Goal: Transaction & Acquisition: Book appointment/travel/reservation

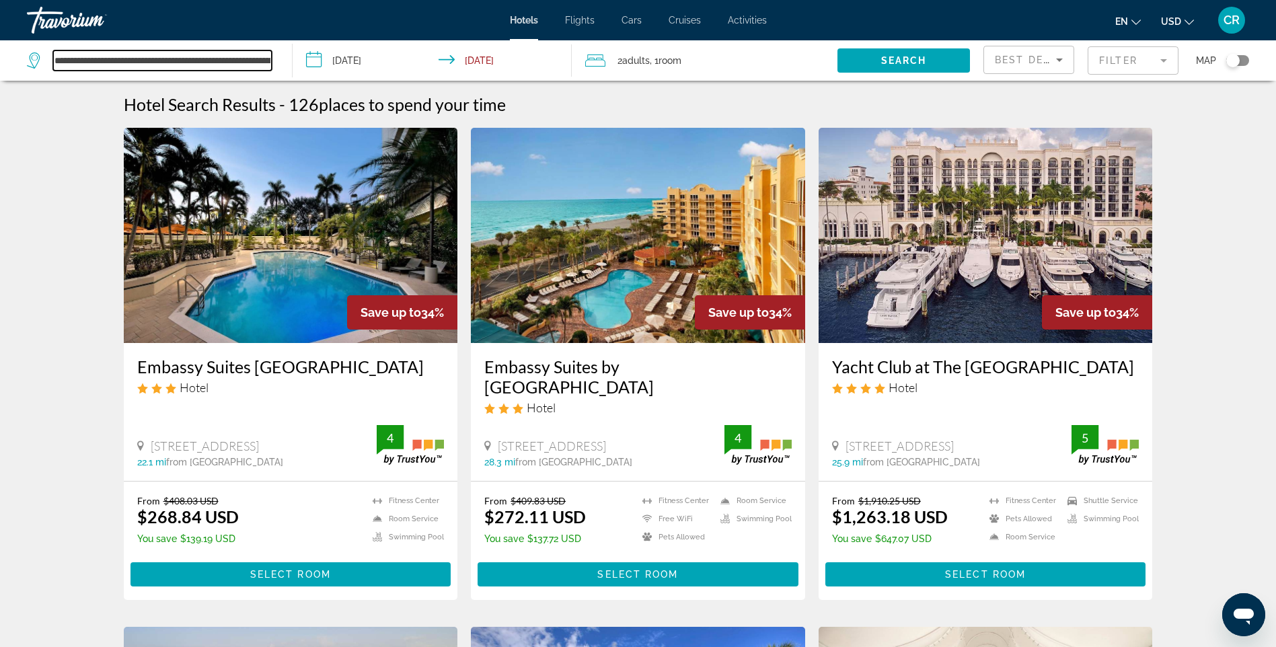
click at [267, 63] on input "**********" at bounding box center [162, 60] width 219 height 20
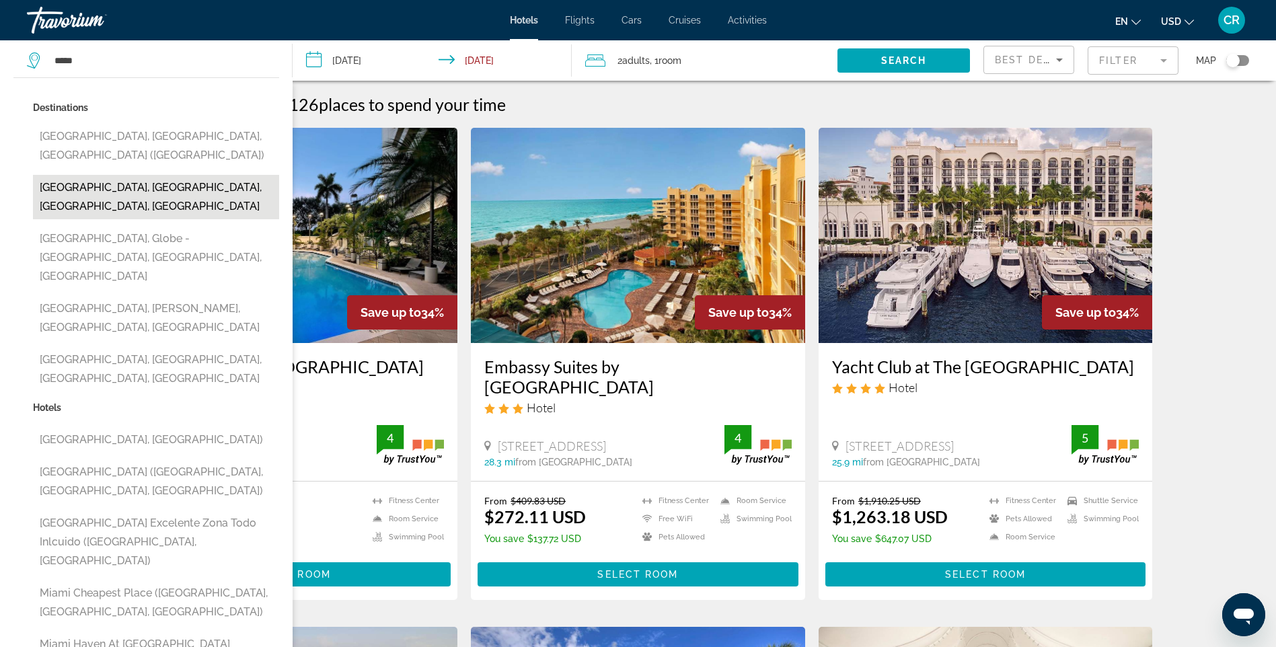
click at [139, 175] on button "[GEOGRAPHIC_DATA], [GEOGRAPHIC_DATA], [GEOGRAPHIC_DATA], [GEOGRAPHIC_DATA]" at bounding box center [156, 197] width 246 height 44
type input "**********"
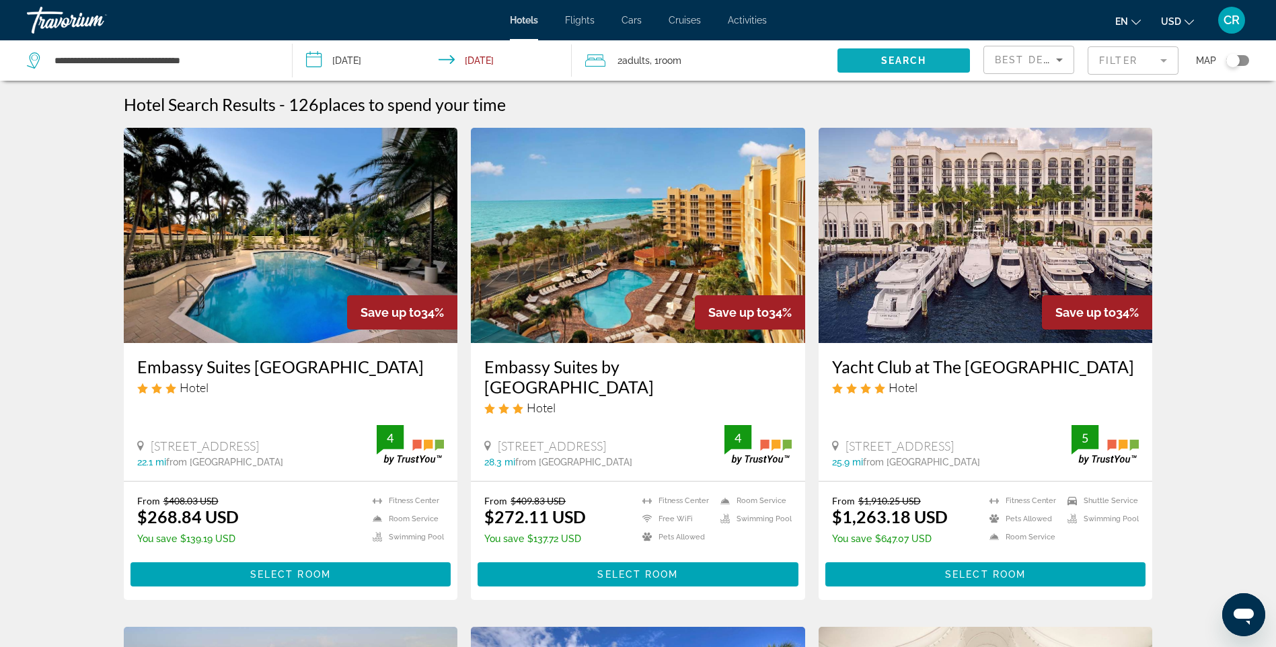
click at [935, 70] on span "Search widget" at bounding box center [903, 60] width 132 height 32
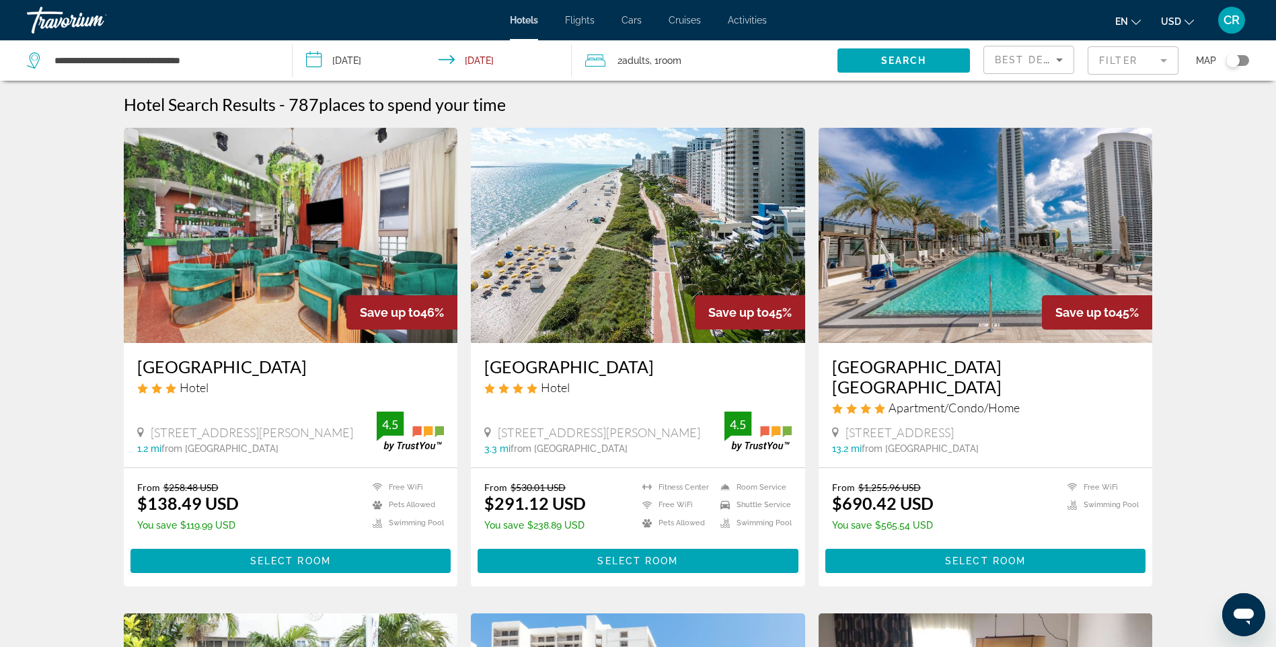
click at [1231, 63] on div "Toggle map" at bounding box center [1232, 60] width 13 height 13
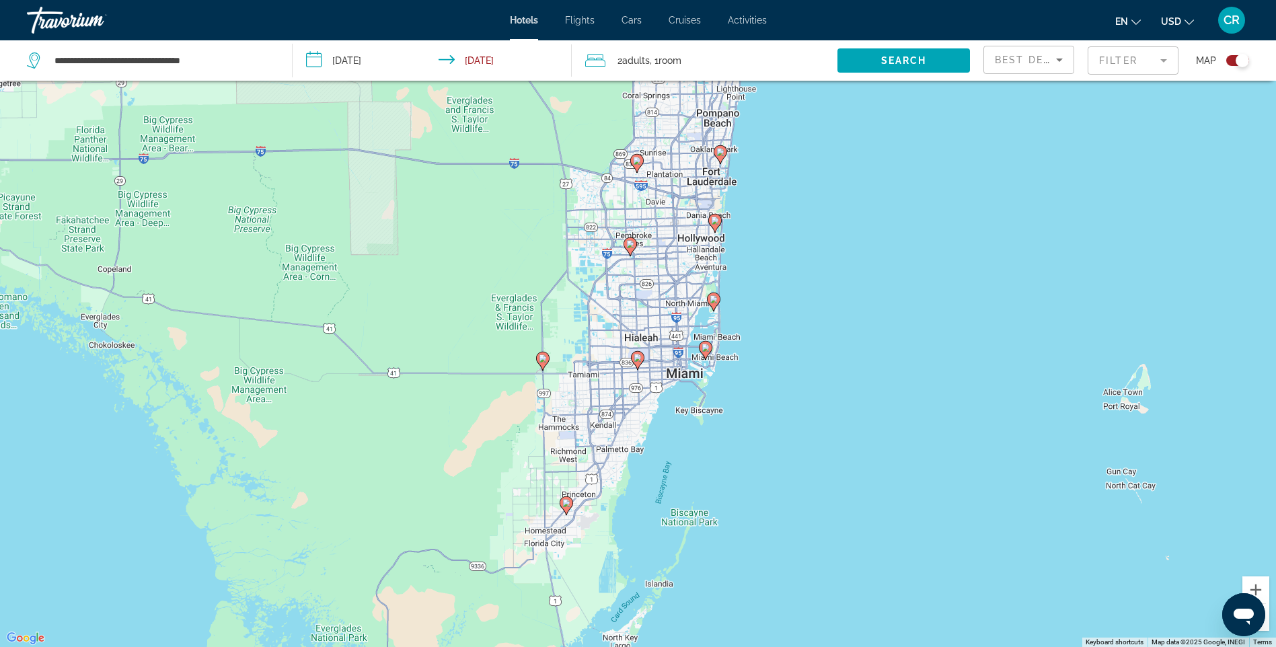
click at [1124, 59] on mat-form-field "Filter" at bounding box center [1132, 60] width 91 height 28
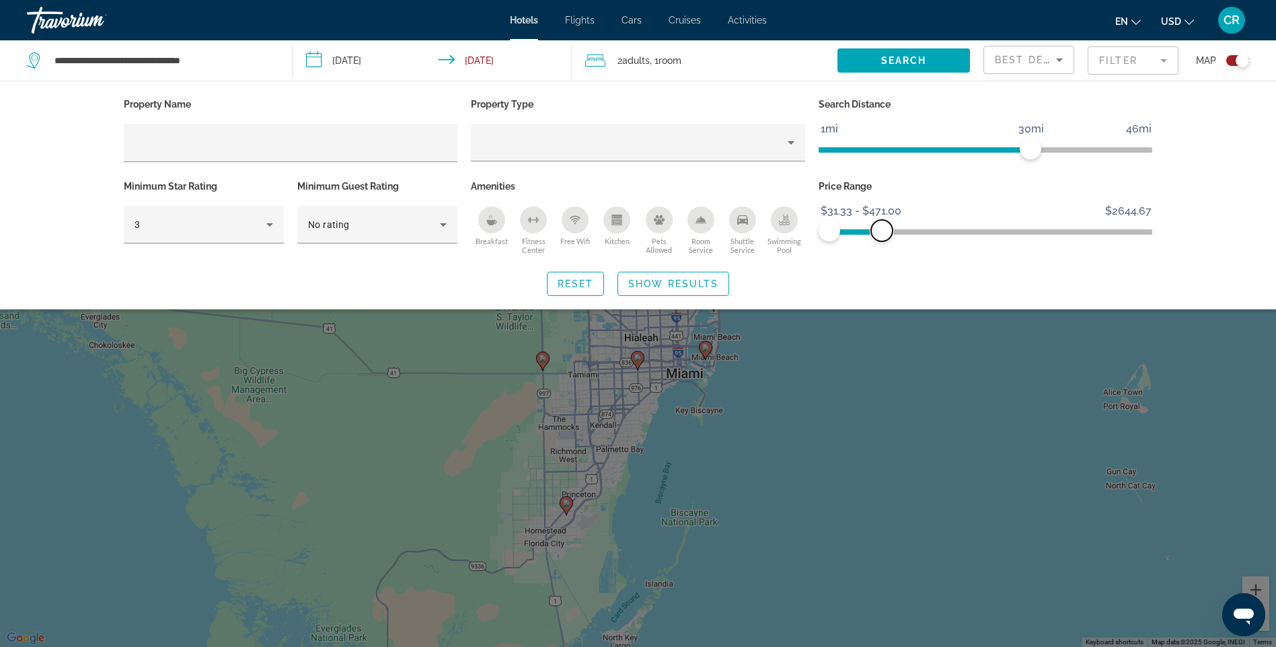
drag, startPoint x: 1140, startPoint y: 225, endPoint x: 882, endPoint y: 234, distance: 259.1
click at [882, 234] on span "ngx-slider-max" at bounding box center [882, 231] width 22 height 22
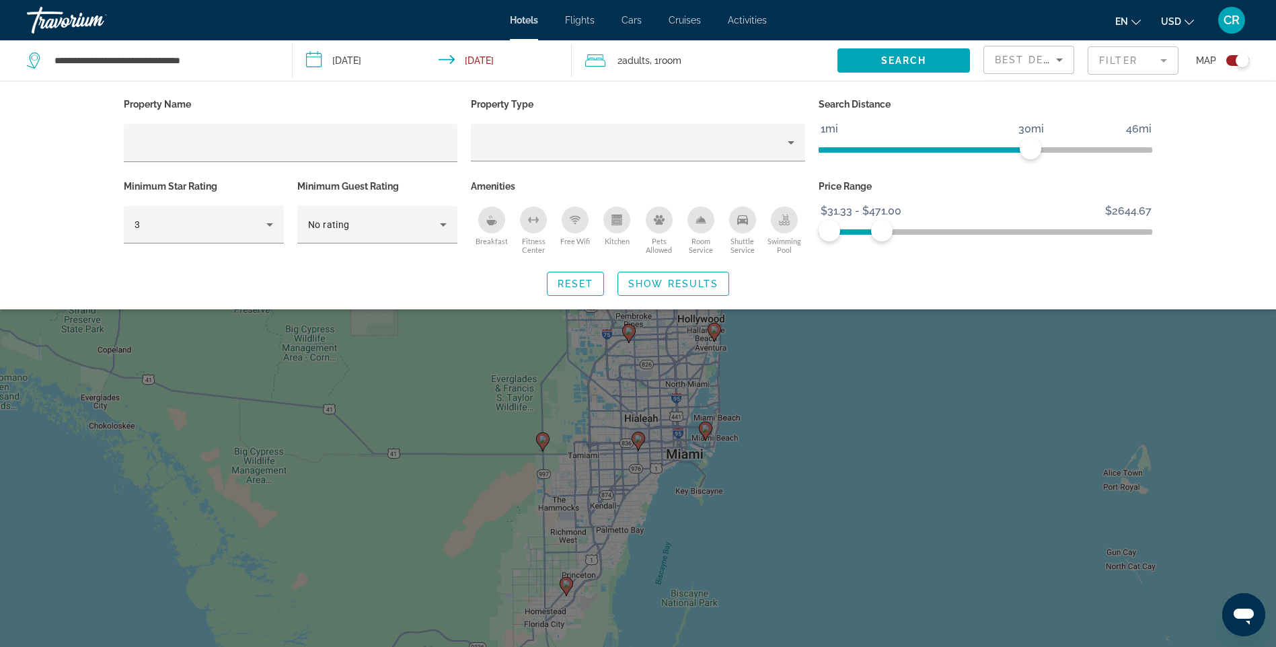
click at [867, 395] on div "Search widget" at bounding box center [638, 424] width 1276 height 445
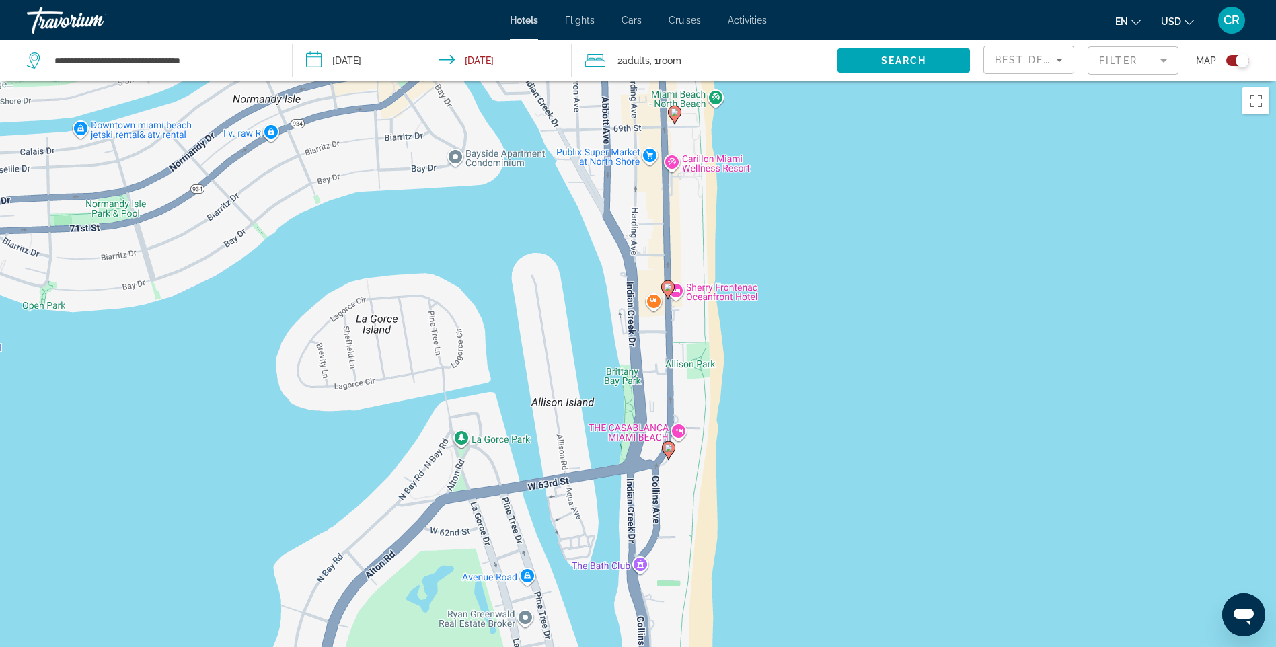
click at [668, 453] on icon "Main content" at bounding box center [668, 450] width 12 height 17
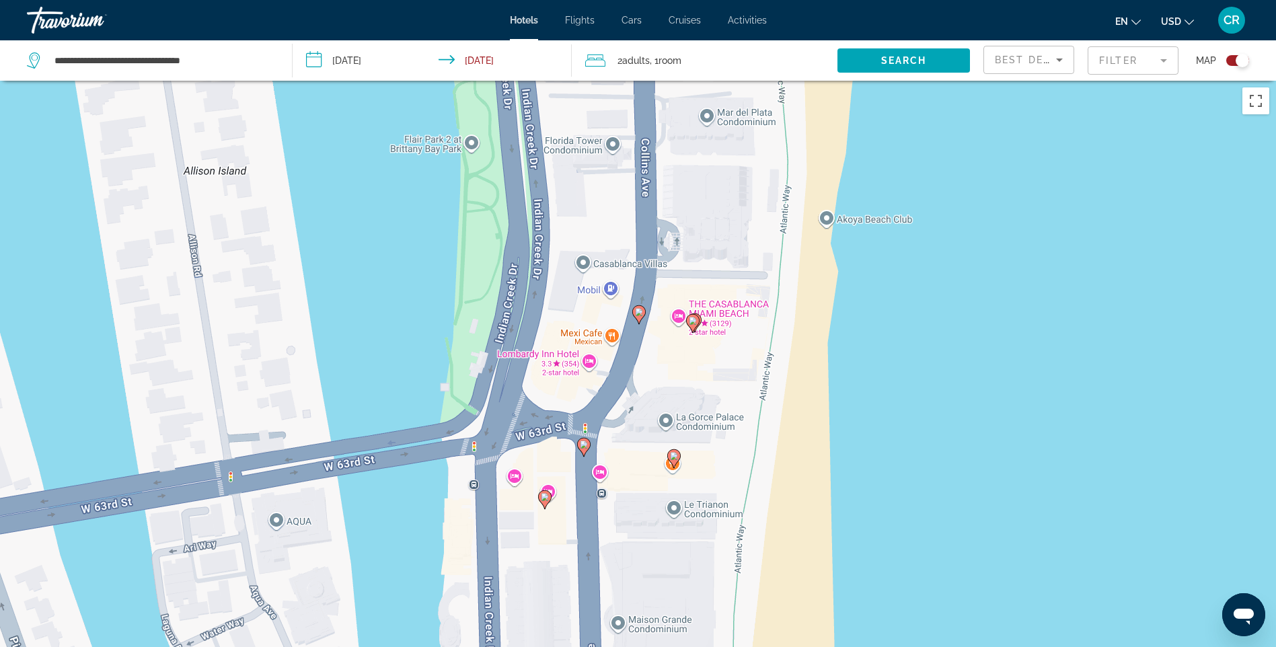
click at [713, 426] on div "To navigate, press the arrow keys. To activate drag with keyboard, press Alt + …" at bounding box center [638, 404] width 1276 height 647
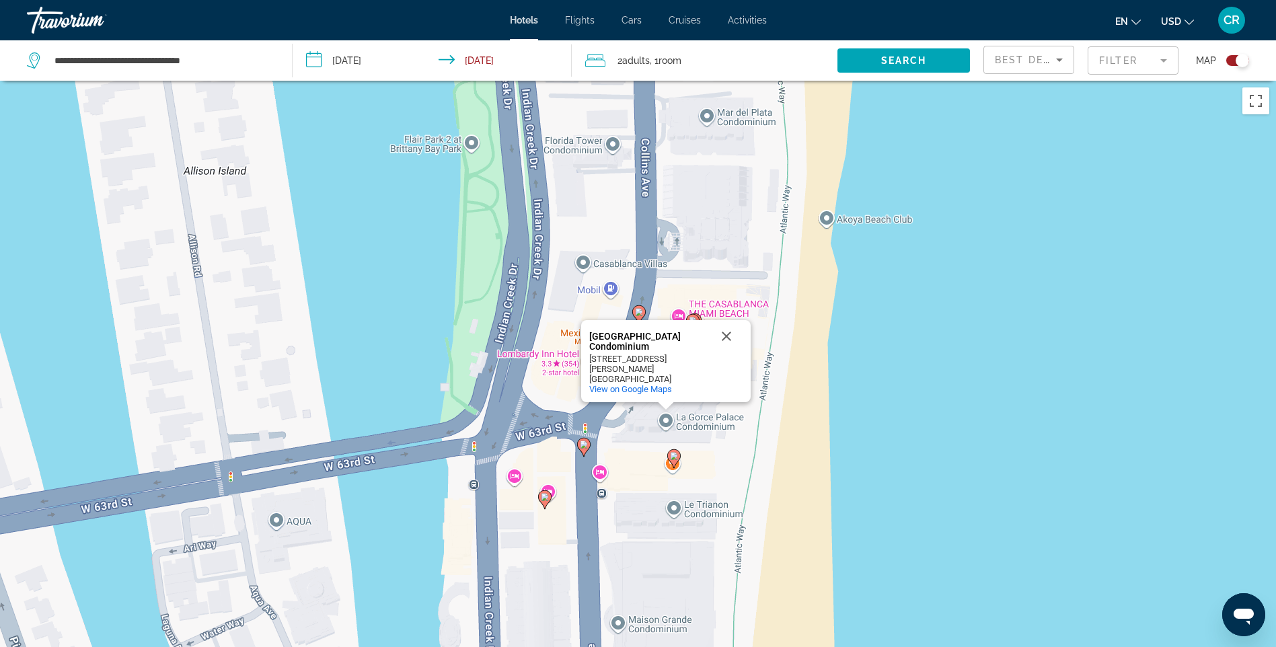
click at [676, 455] on image "Main content" at bounding box center [674, 456] width 8 height 8
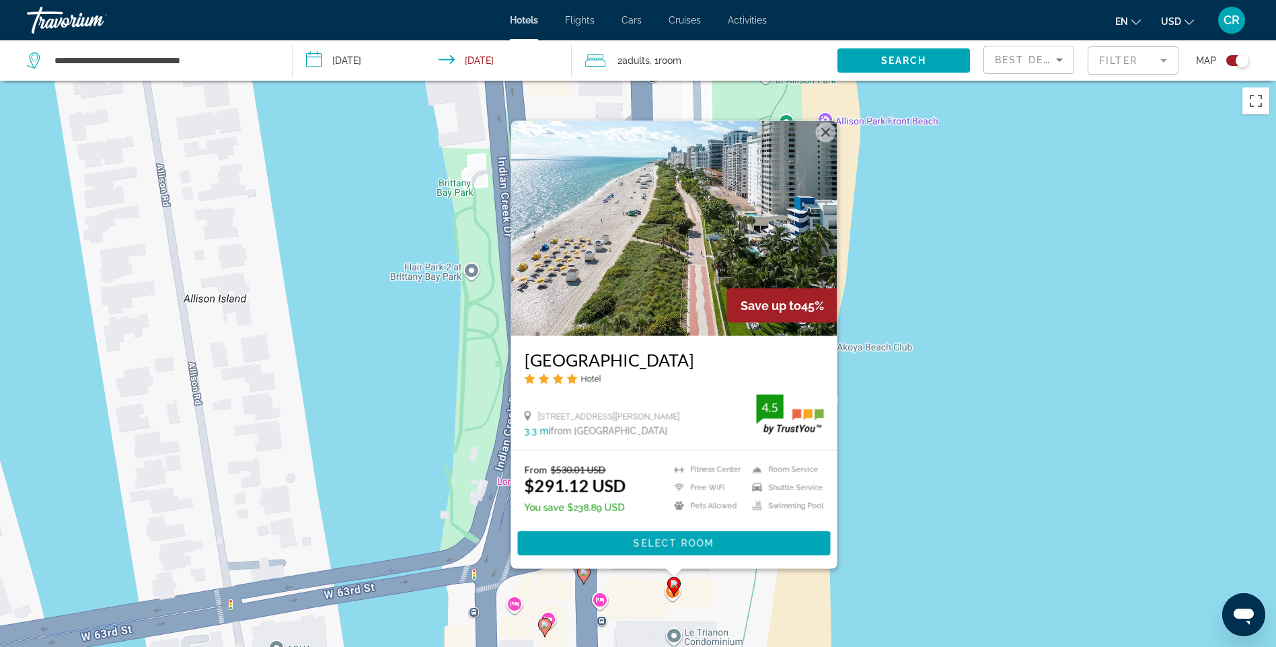
click at [691, 359] on h3 "[GEOGRAPHIC_DATA]" at bounding box center [673, 360] width 299 height 20
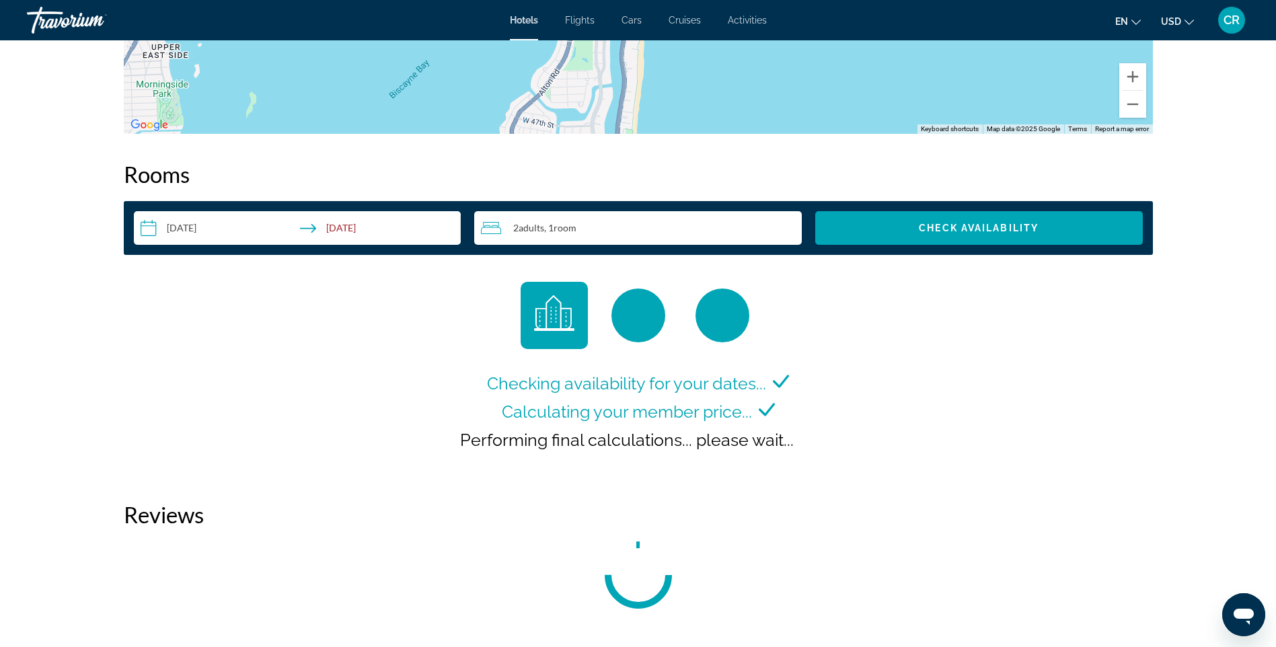
scroll to position [1611, 0]
